Goal: Transaction & Acquisition: Purchase product/service

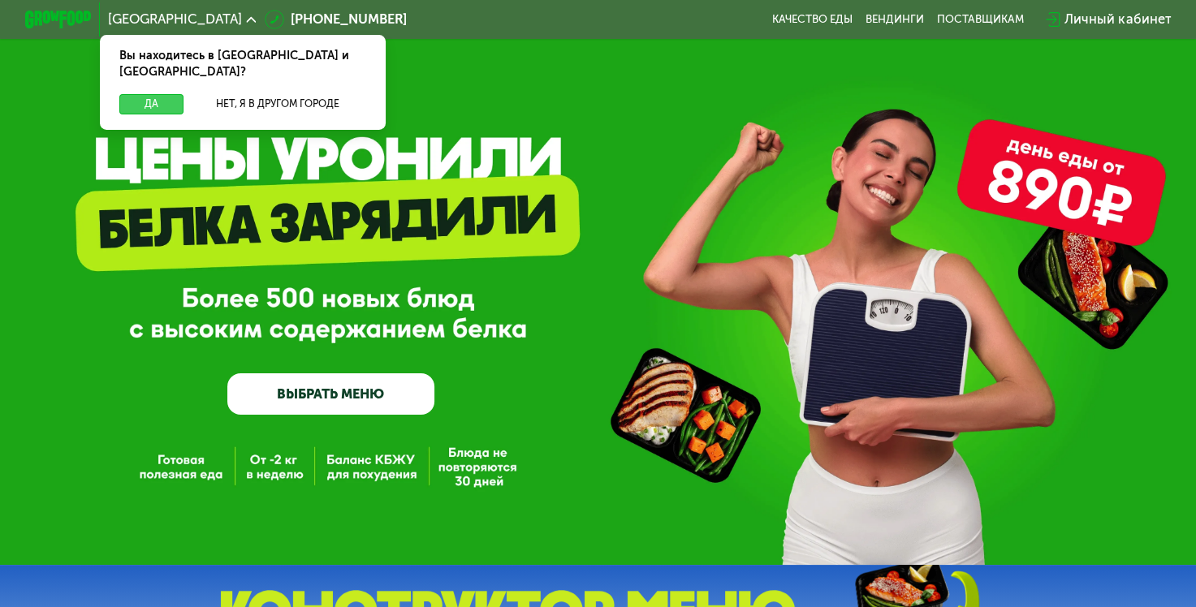
click at [155, 94] on button "Да" at bounding box center [151, 104] width 64 height 20
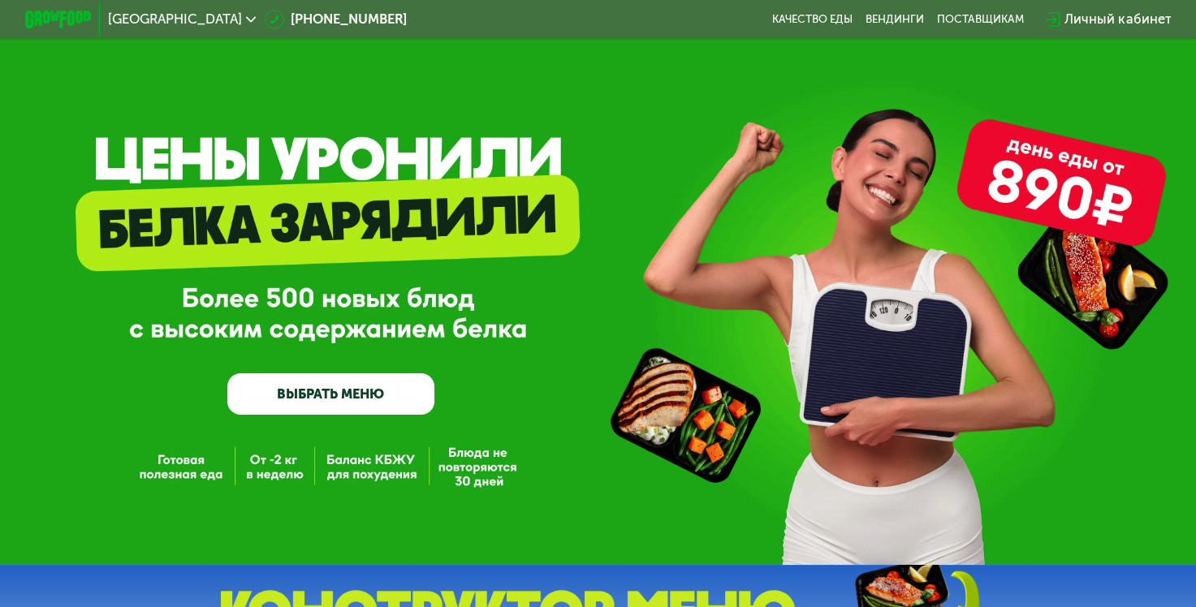
click at [355, 400] on link "ВЫБРАТЬ МЕНЮ" at bounding box center [330, 394] width 207 height 41
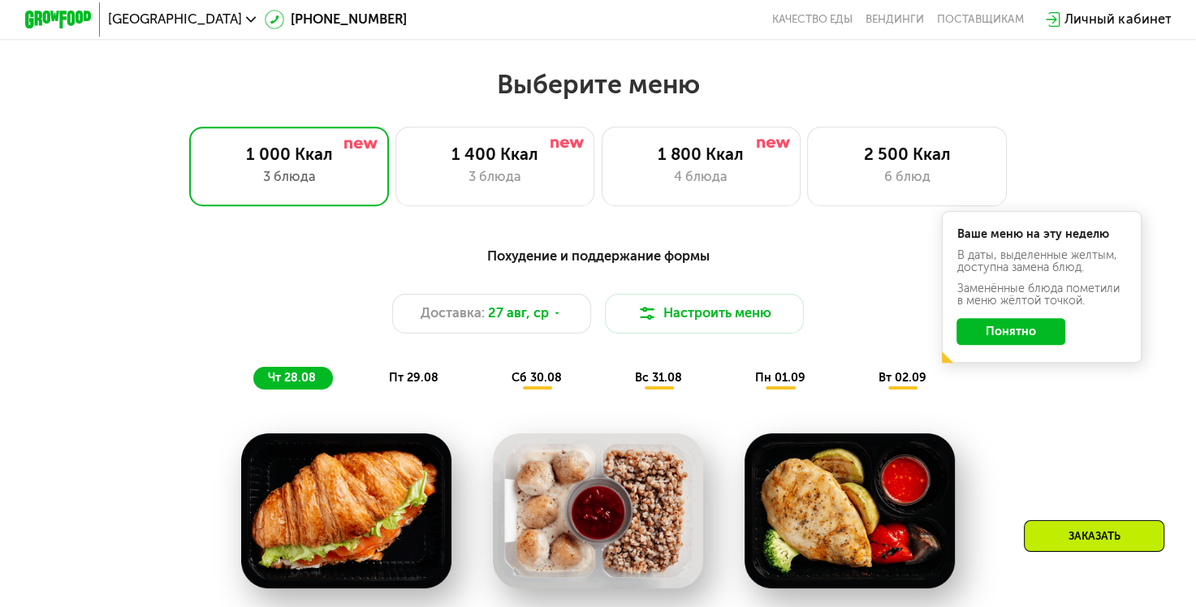
scroll to position [711, 0]
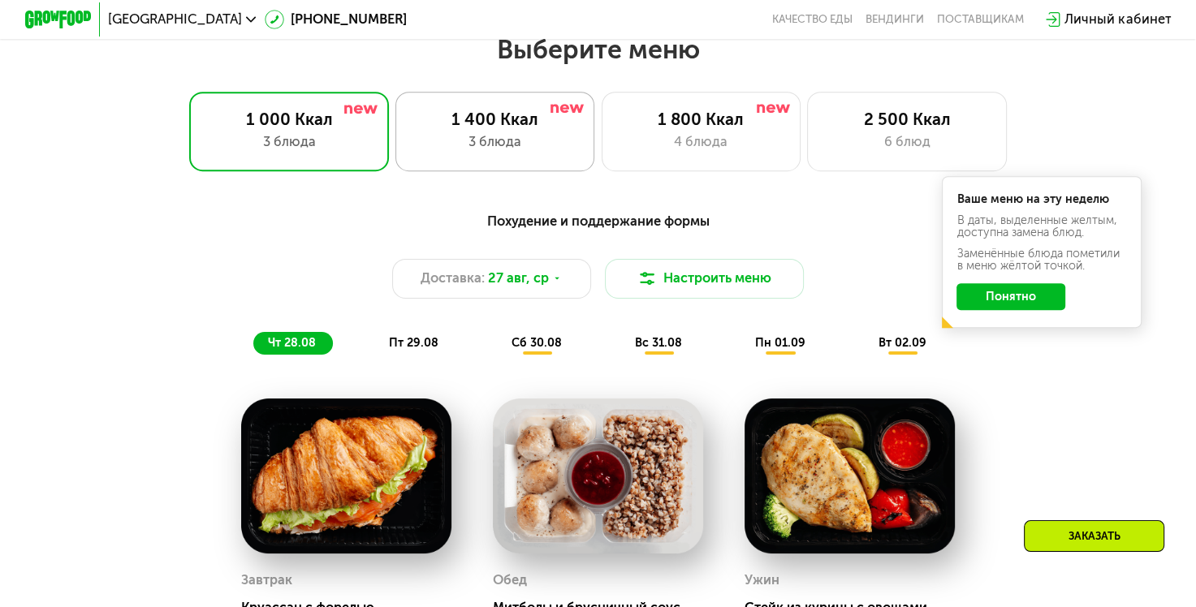
click at [539, 130] on div "1 400 Ккал" at bounding box center [495, 120] width 165 height 20
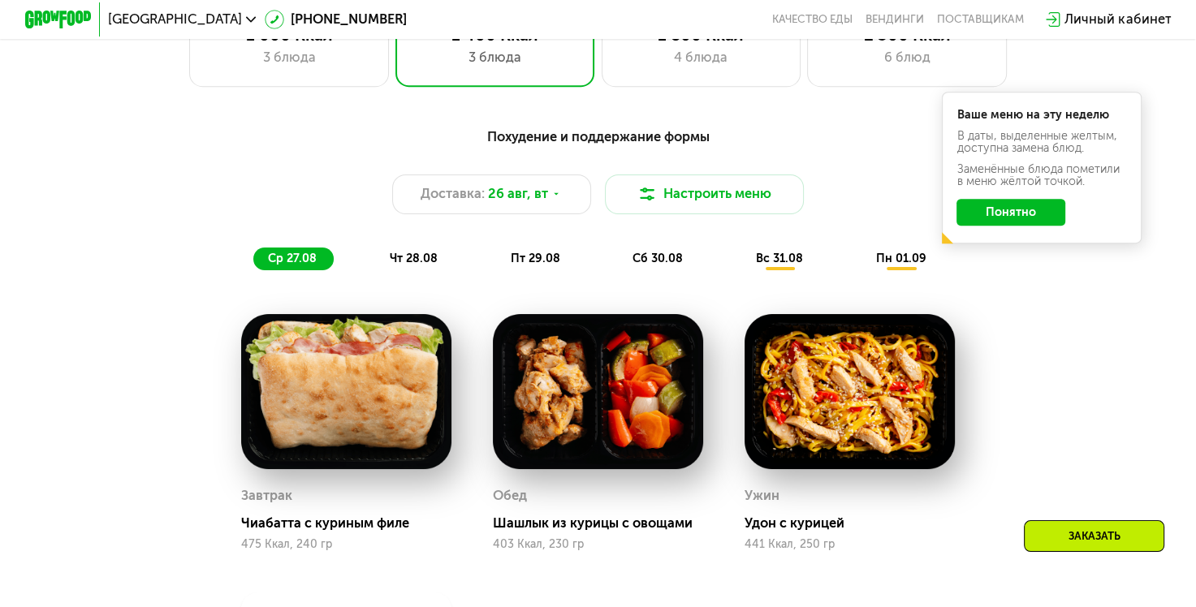
scroll to position [793, 0]
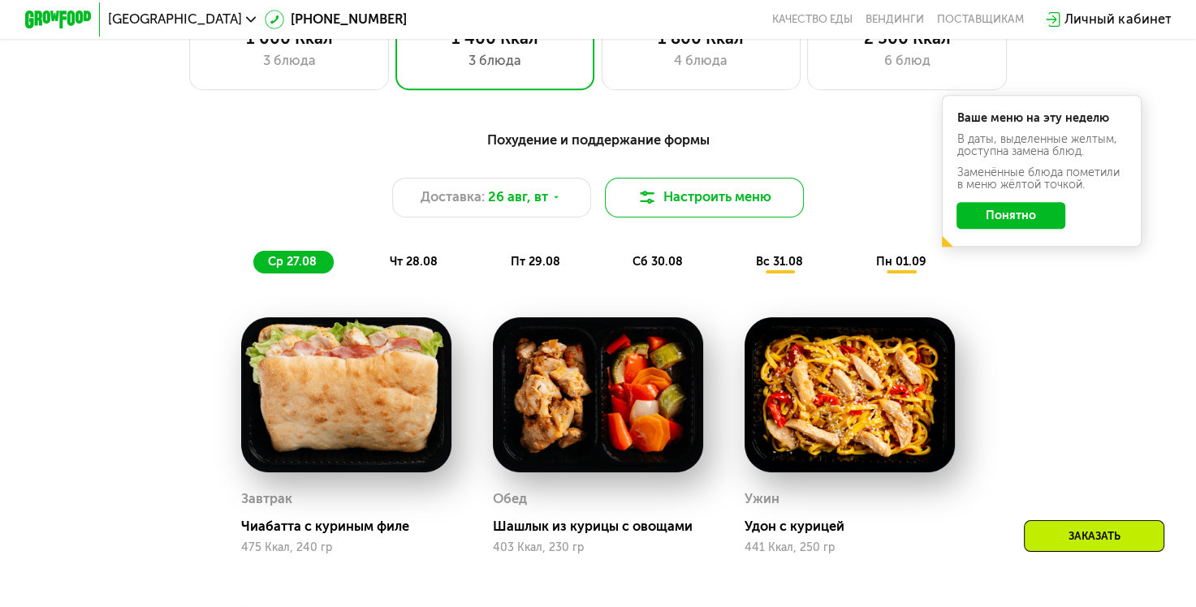
click at [722, 205] on button "Настроить меню" at bounding box center [705, 198] width 200 height 40
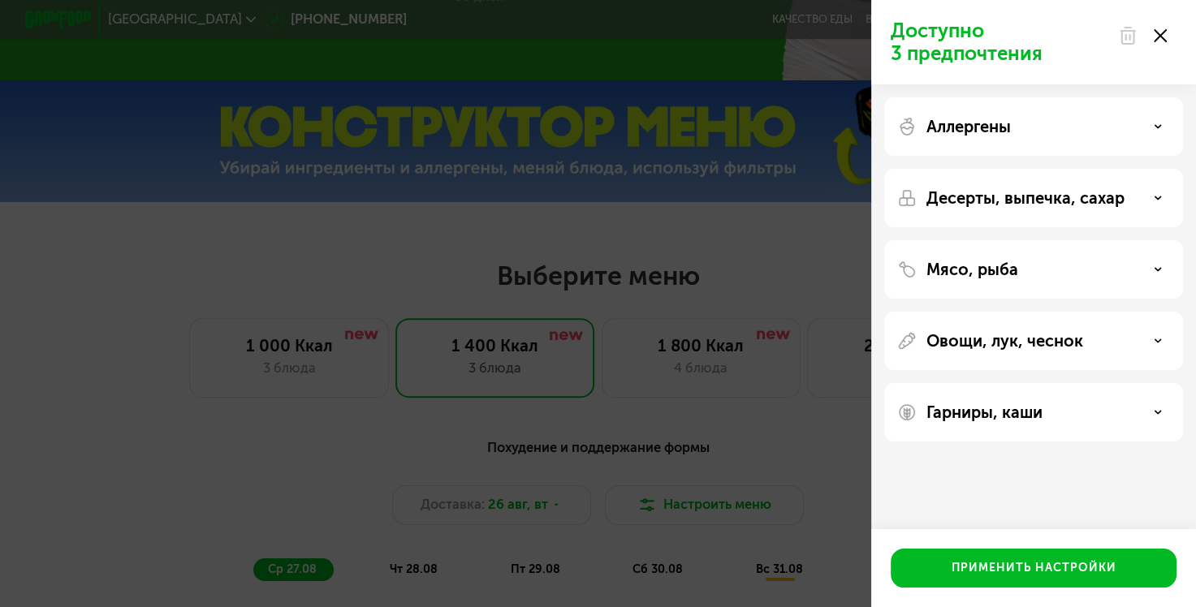
scroll to position [468, 0]
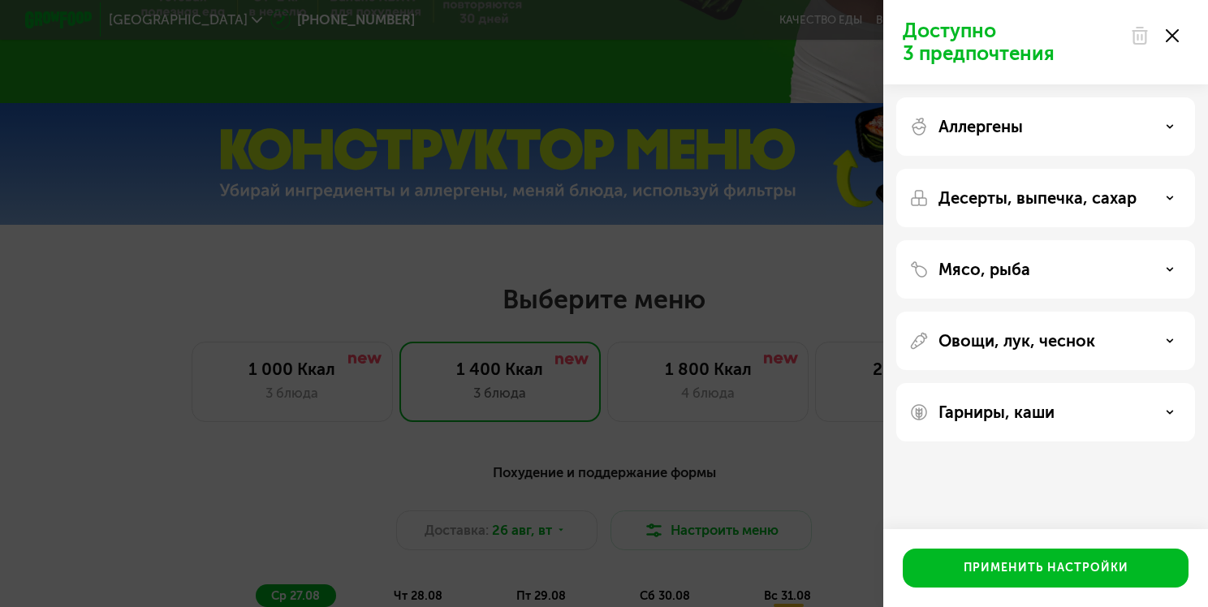
click at [1175, 31] on icon at bounding box center [1172, 35] width 13 height 13
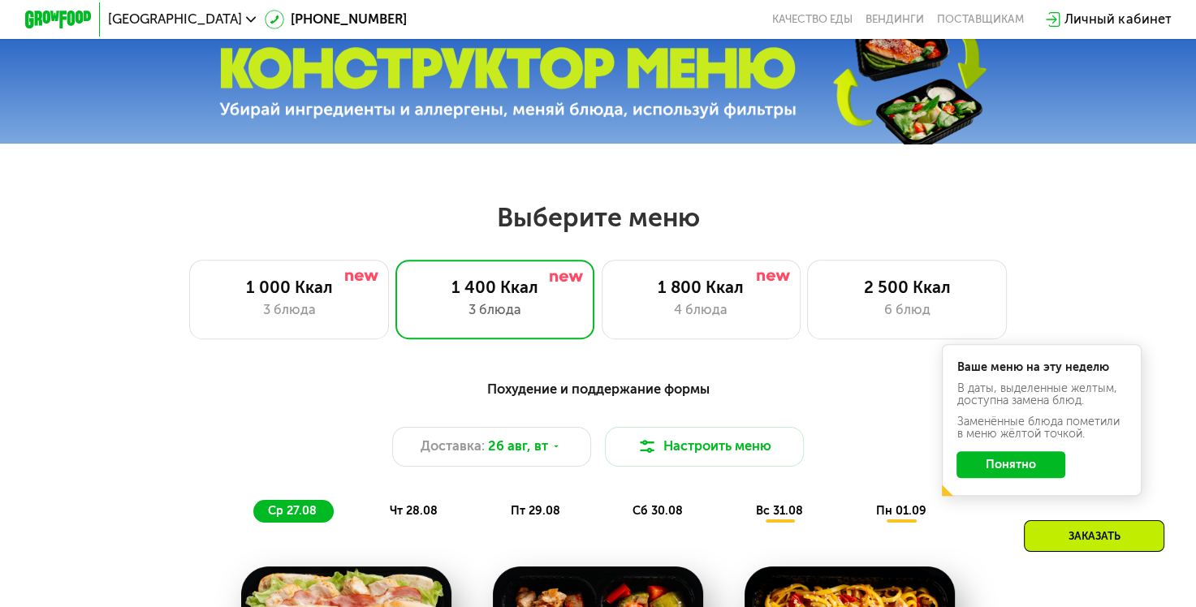
scroll to position [630, 0]
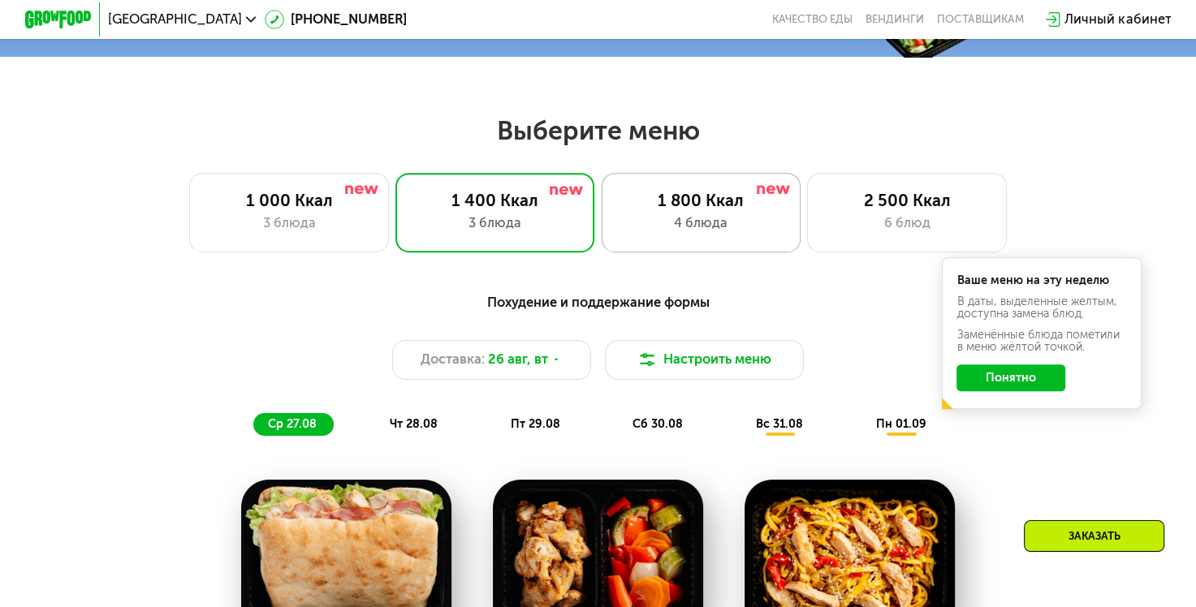
click at [731, 205] on div "1 800 Ккал" at bounding box center [701, 201] width 165 height 20
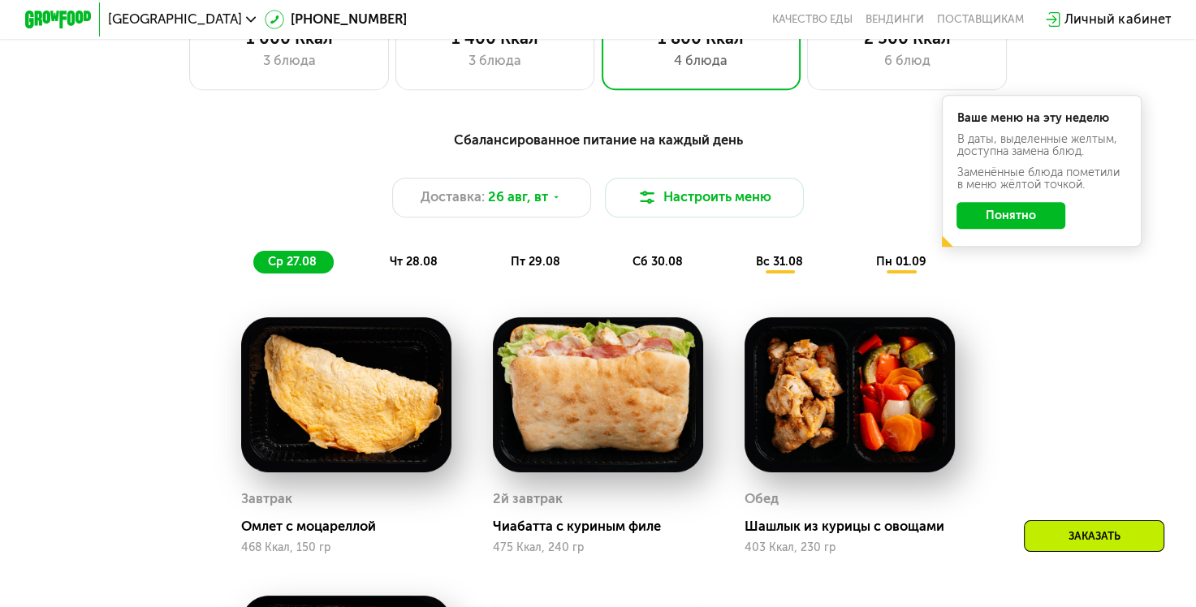
scroll to position [468, 0]
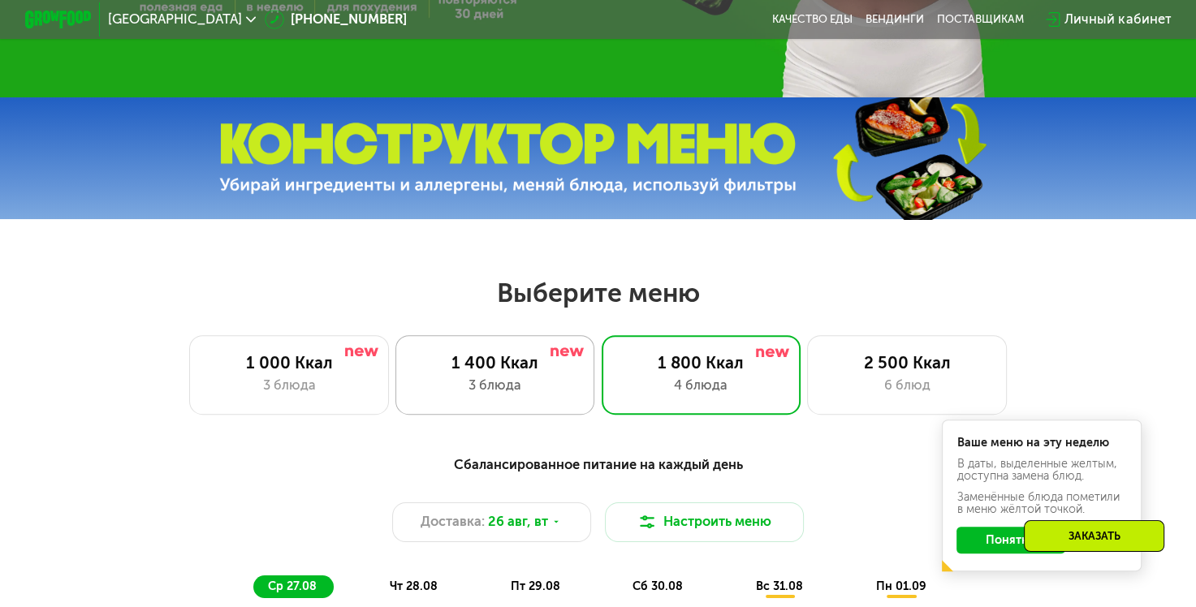
click at [503, 370] on div "1 400 Ккал" at bounding box center [495, 363] width 165 height 20
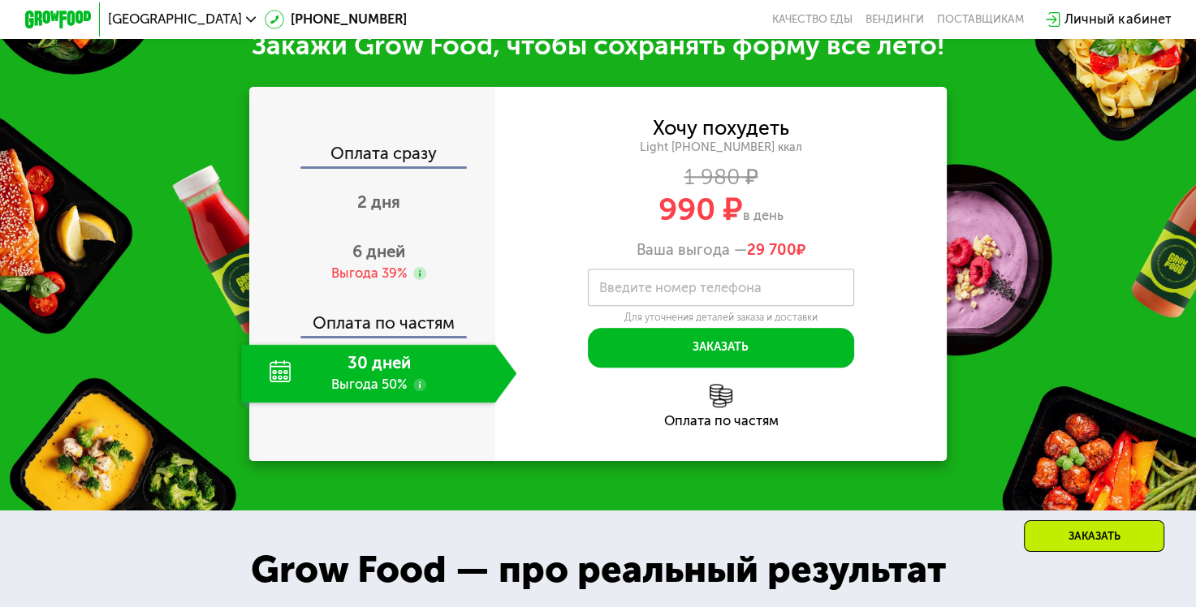
scroll to position [1686, 0]
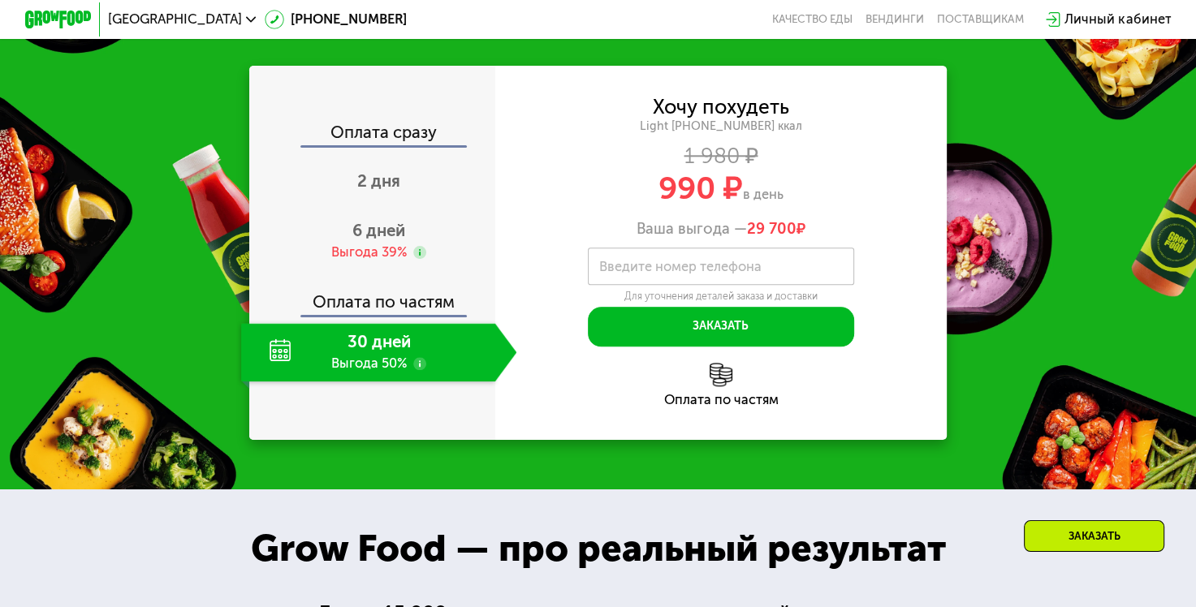
click at [461, 378] on div "30 дней Выгода 50%" at bounding box center [368, 352] width 254 height 58
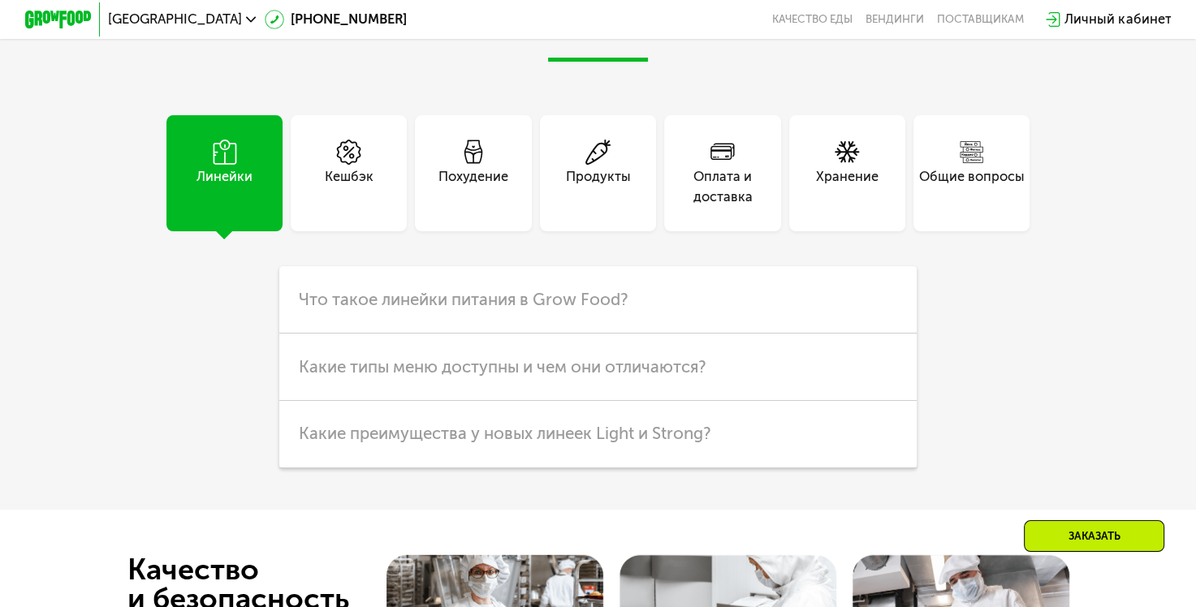
scroll to position [4060, 0]
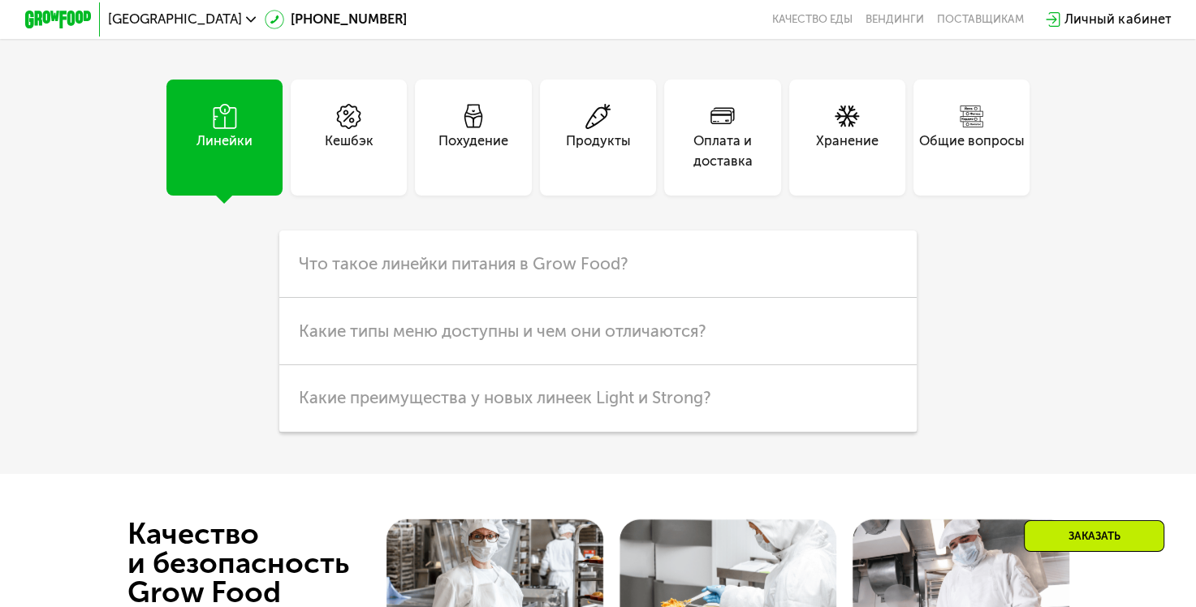
click at [736, 129] on icon at bounding box center [723, 116] width 25 height 25
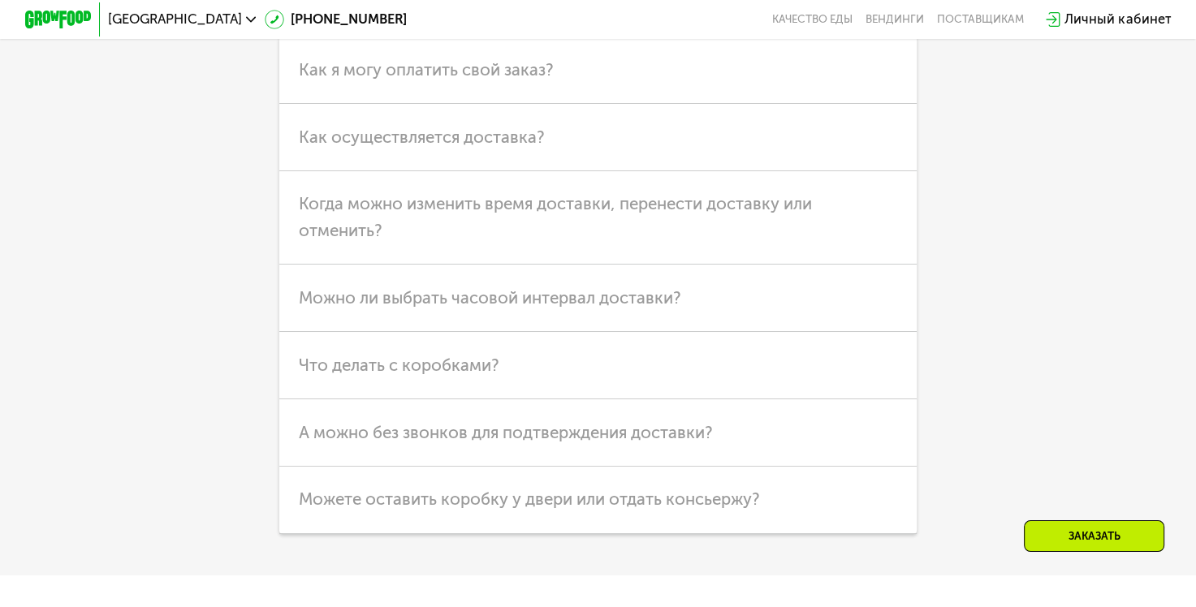
scroll to position [4304, 0]
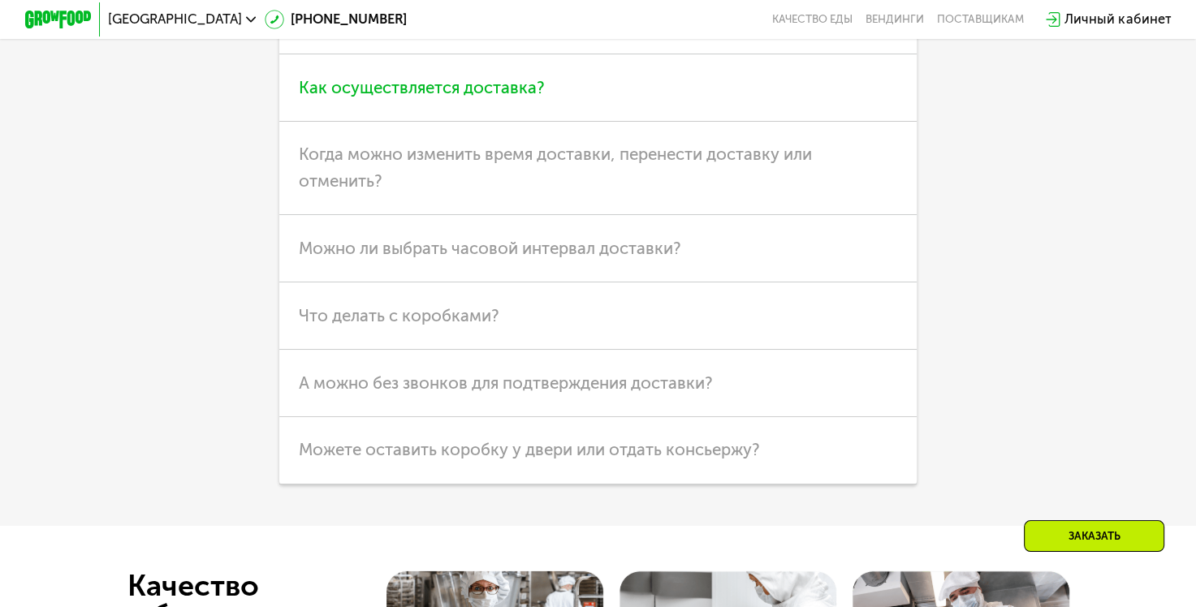
click at [486, 97] on span "Как осуществляется доставка?" at bounding box center [422, 87] width 246 height 19
